Goal: Consume media (video, audio): Consume media (video, audio)

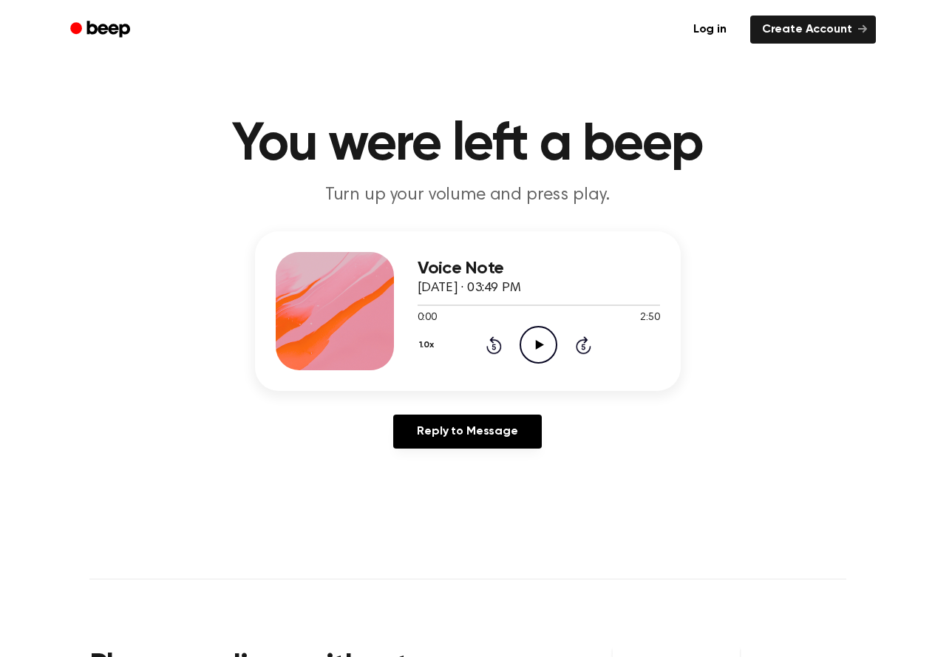
click at [529, 340] on icon "Play Audio" at bounding box center [538, 345] width 38 height 38
click at [529, 340] on icon "Pause Audio" at bounding box center [538, 345] width 38 height 38
click at [538, 345] on icon at bounding box center [540, 345] width 8 height 10
click at [501, 346] on icon at bounding box center [494, 345] width 16 height 18
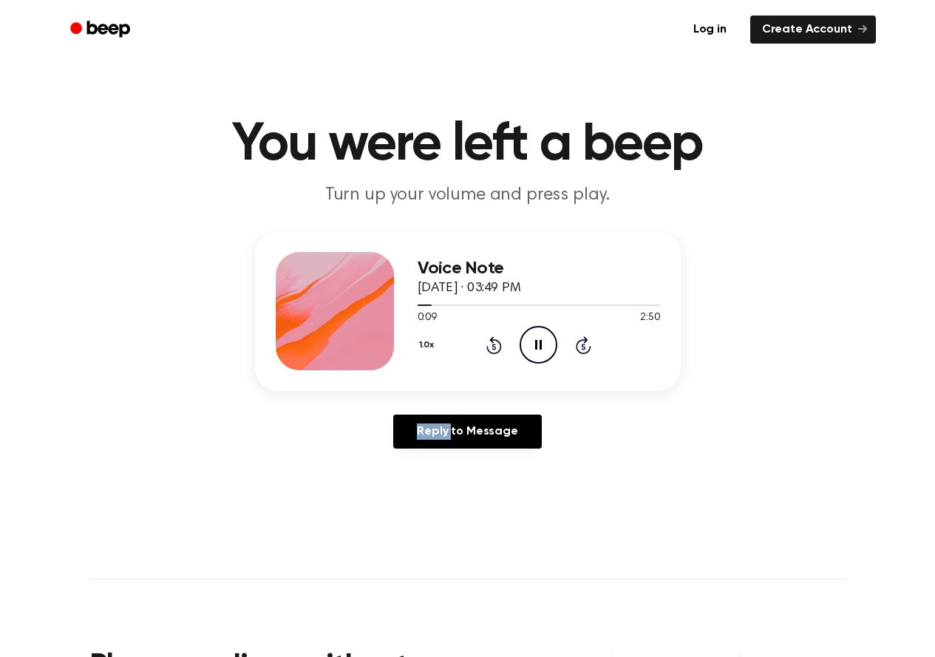
click at [501, 346] on icon at bounding box center [494, 345] width 16 height 18
click at [663, 432] on div "Reply to Message" at bounding box center [468, 437] width 426 height 46
click at [500, 349] on icon at bounding box center [494, 345] width 16 height 18
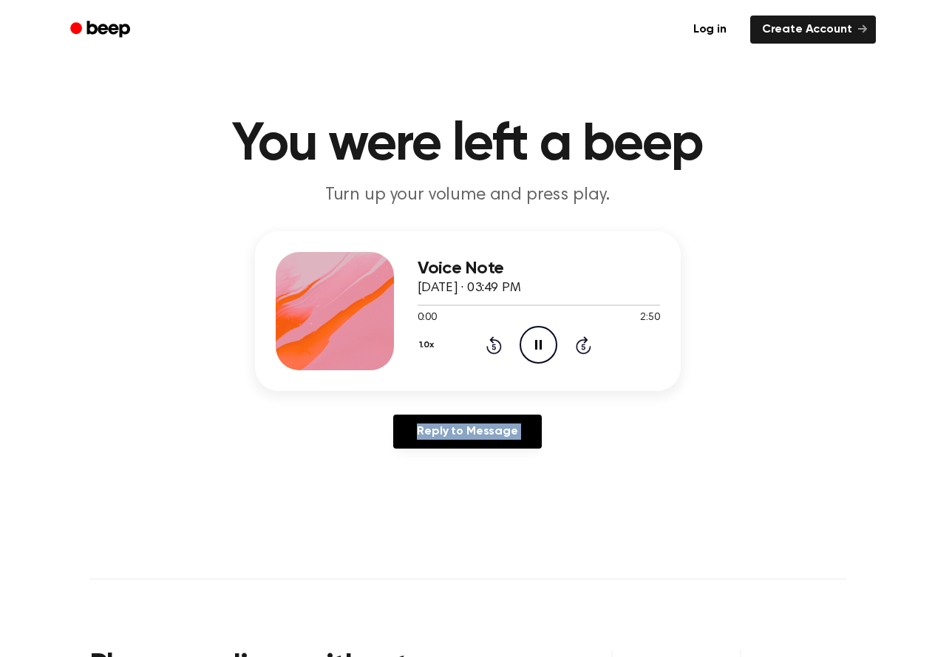
click at [500, 349] on icon at bounding box center [494, 345] width 16 height 18
click at [640, 352] on div "1.0x Rewind 5 seconds Pause Audio Skip 5 seconds" at bounding box center [538, 345] width 242 height 38
click at [525, 357] on circle at bounding box center [538, 345] width 36 height 36
click at [497, 345] on icon "Rewind 5 seconds" at bounding box center [493, 344] width 16 height 19
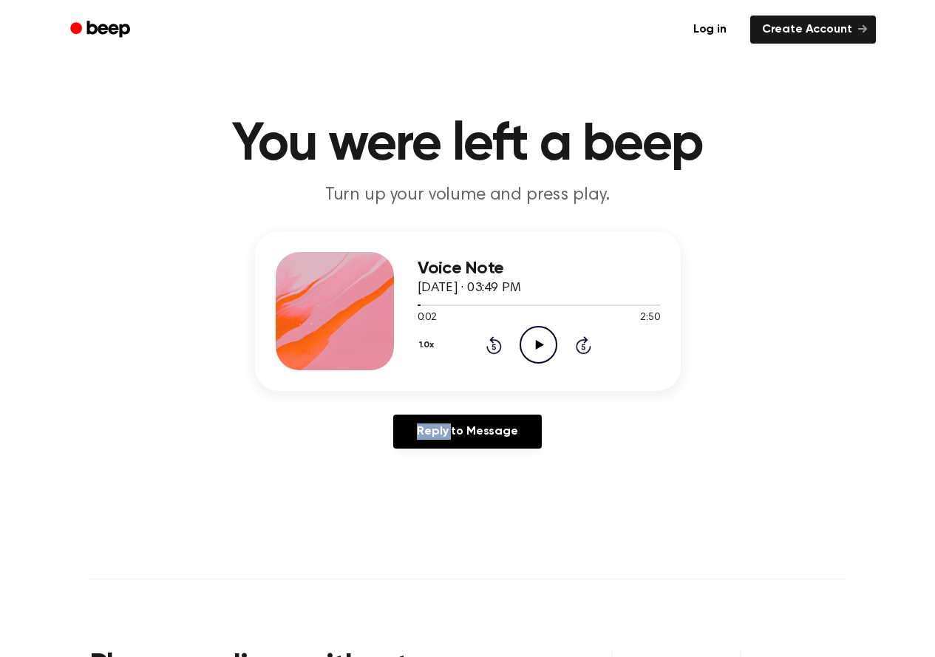
click at [497, 345] on icon "Rewind 5 seconds" at bounding box center [493, 344] width 16 height 19
click at [542, 353] on icon "Play Audio" at bounding box center [538, 345] width 38 height 38
click at [785, 457] on div "Voice Note October 7, 2025 · 03:49 PM 0:00 2:50 Your browser does not support t…" at bounding box center [467, 345] width 899 height 229
